Goal: Check status

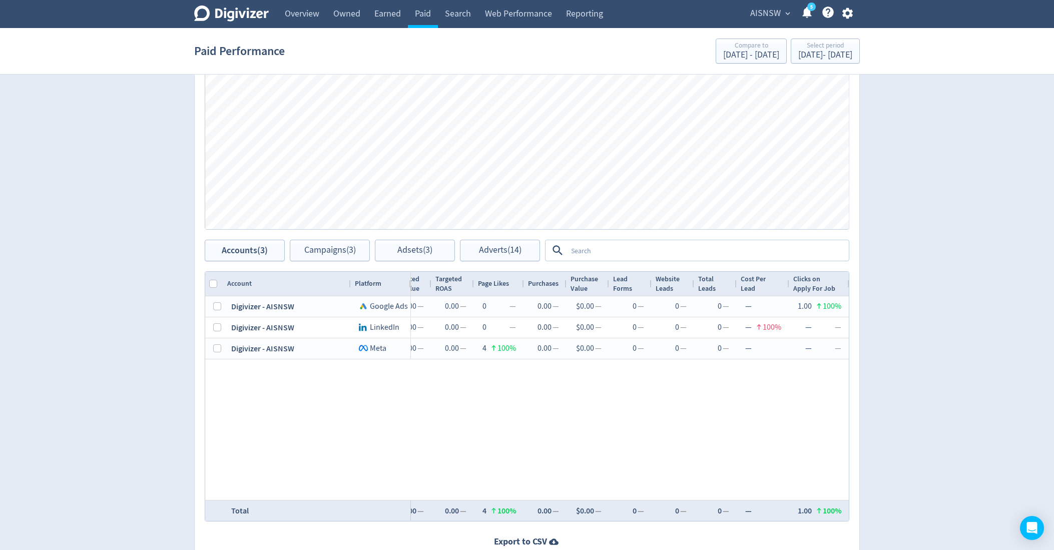
scroll to position [245, 0]
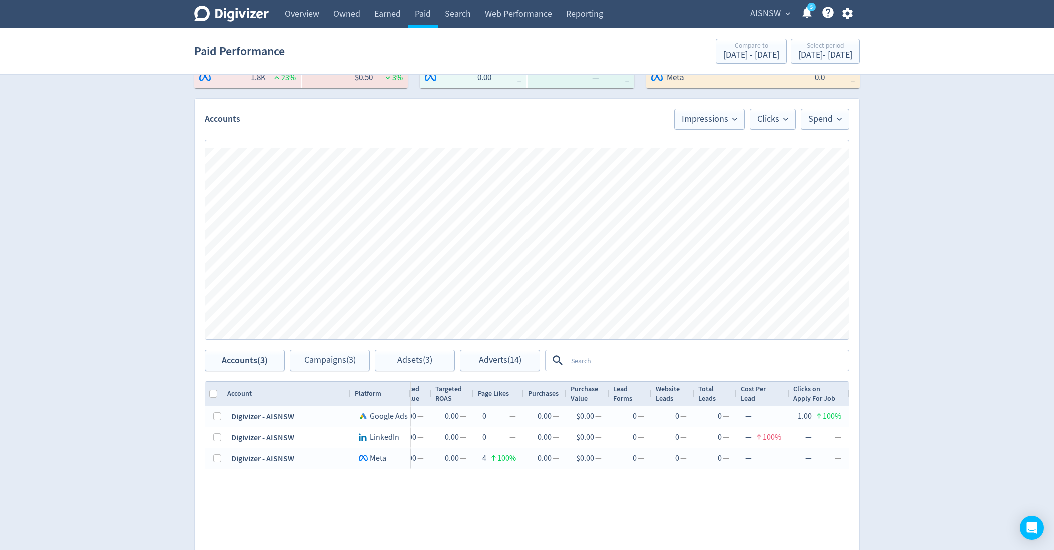
click at [759, 8] on span "AISNSW" at bounding box center [765, 14] width 31 height 16
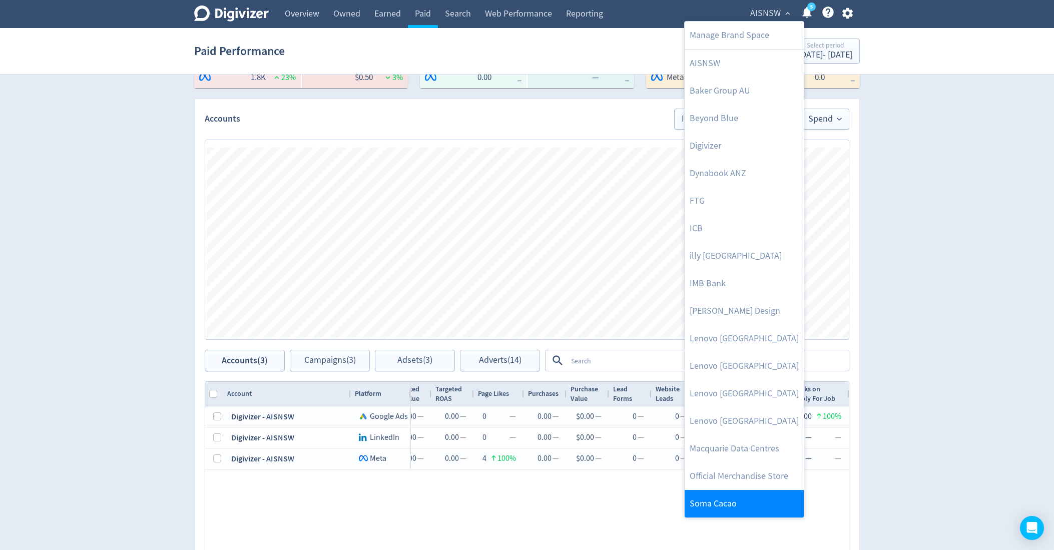
click at [738, 502] on link "Soma Cacao" at bounding box center [743, 504] width 119 height 28
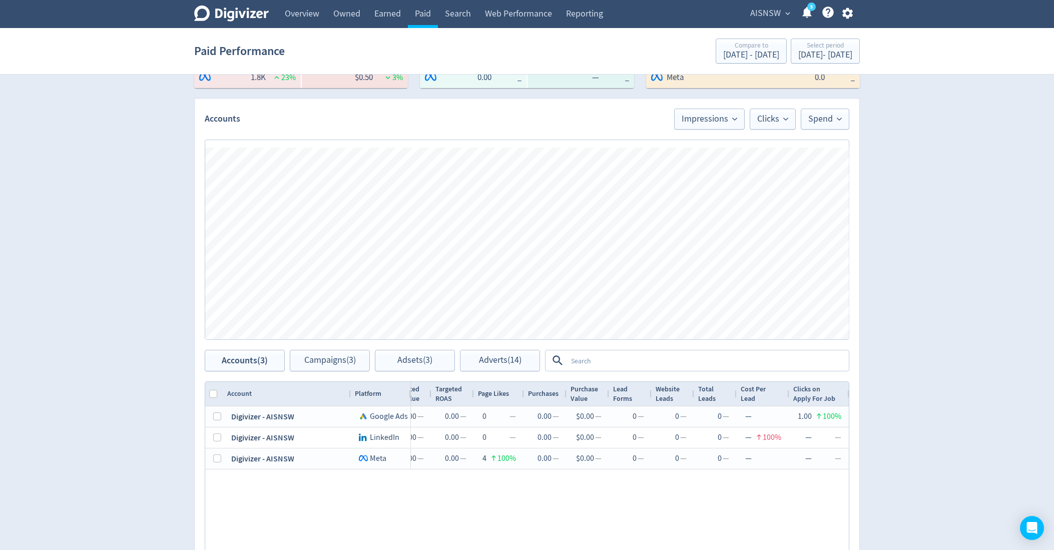
scroll to position [65, 0]
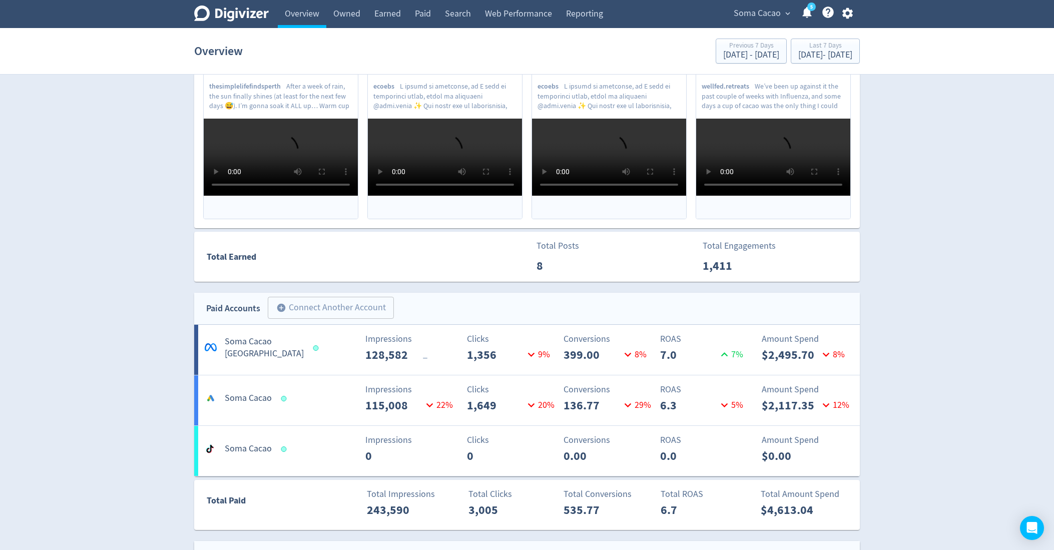
scroll to position [380, 0]
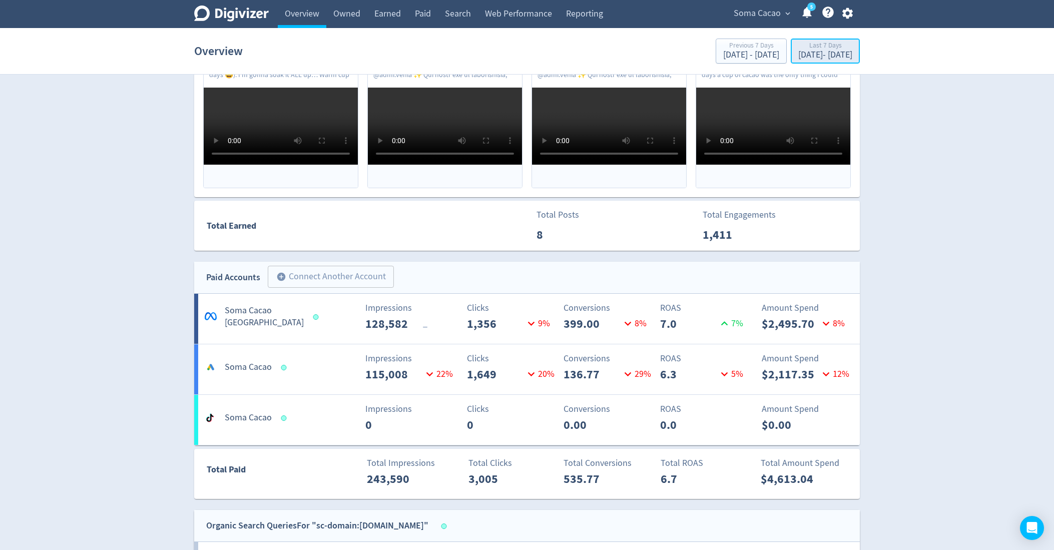
click at [814, 52] on div "[DATE] - [DATE]" at bounding box center [825, 55] width 54 height 9
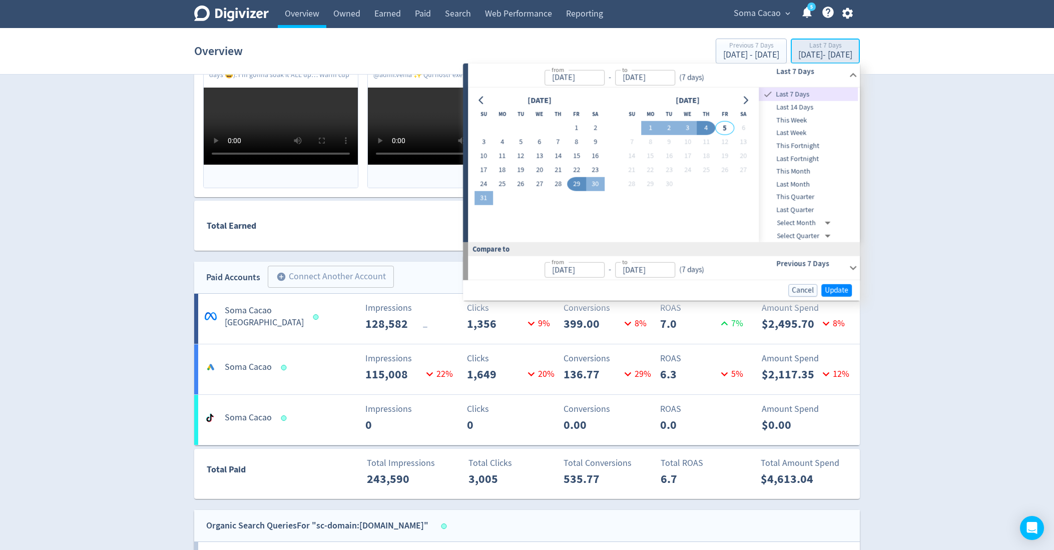
type input "[DATE]"
click at [804, 171] on span "This Month" at bounding box center [808, 171] width 99 height 11
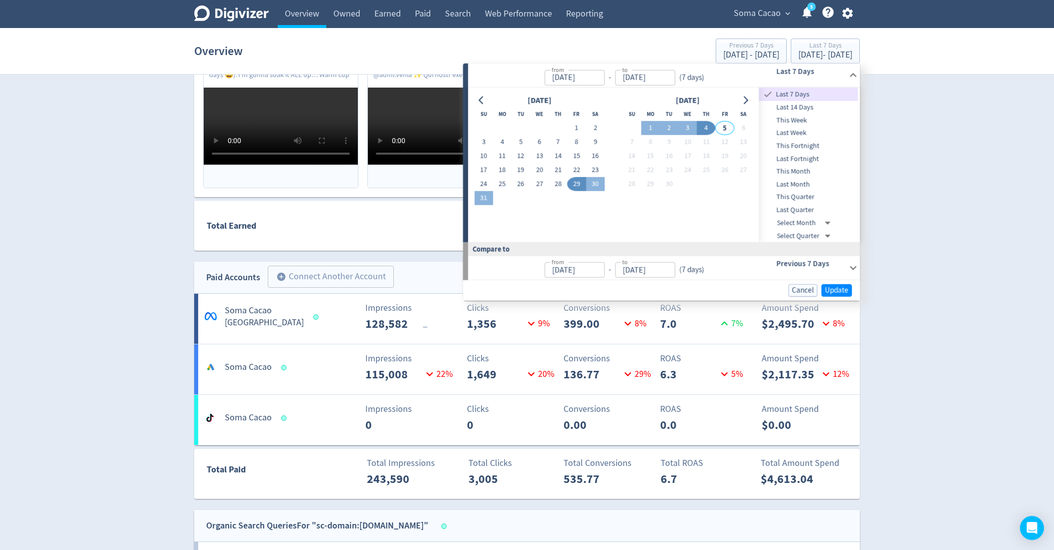
type input "[DATE]"
click at [832, 290] on span "Update" at bounding box center [837, 291] width 24 height 8
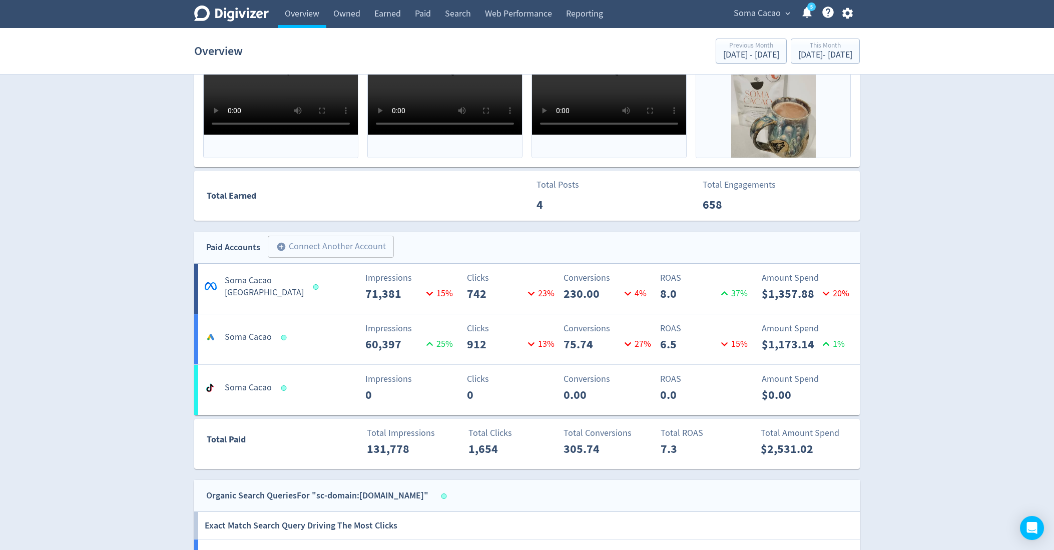
scroll to position [412, 0]
